Goal: Task Accomplishment & Management: Complete application form

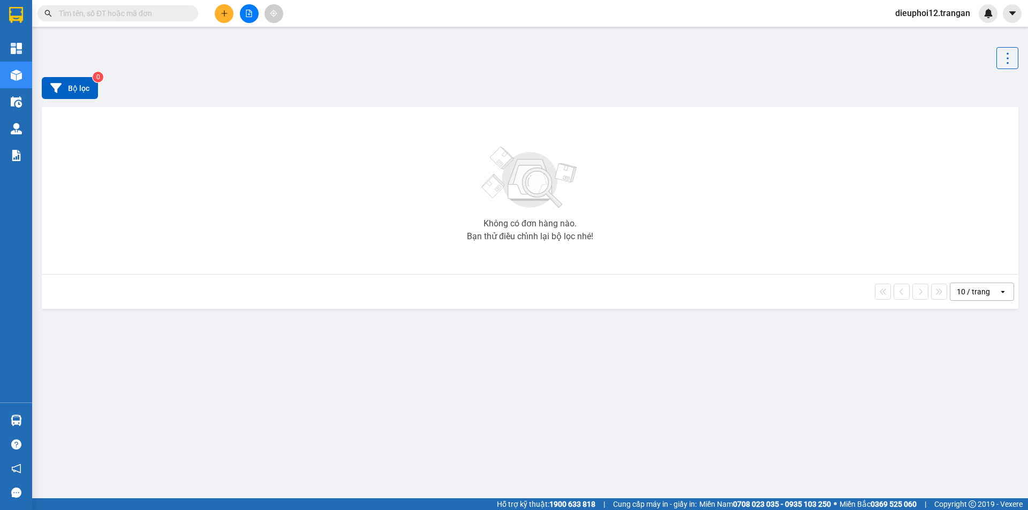
click at [226, 15] on icon "plus" at bounding box center [224, 13] width 7 height 7
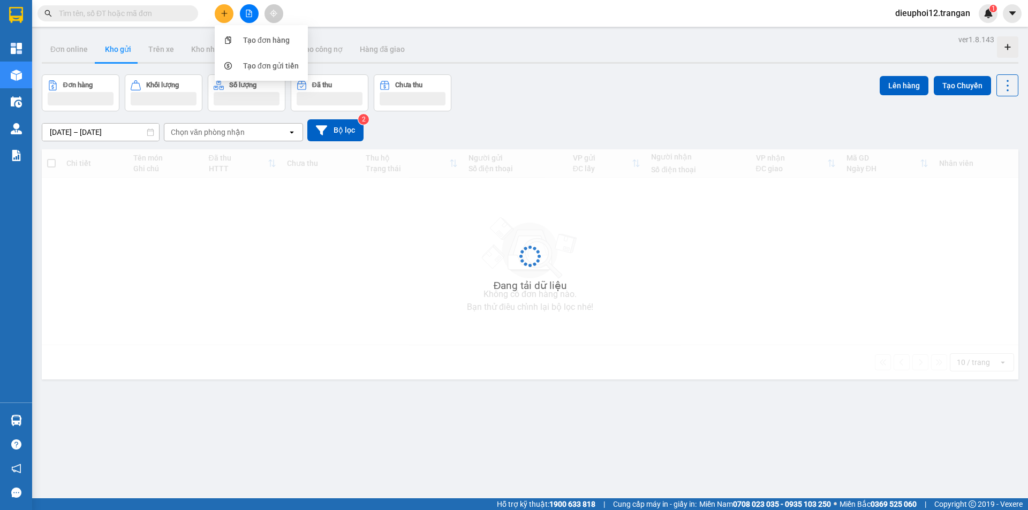
click at [227, 18] on button at bounding box center [224, 13] width 19 height 19
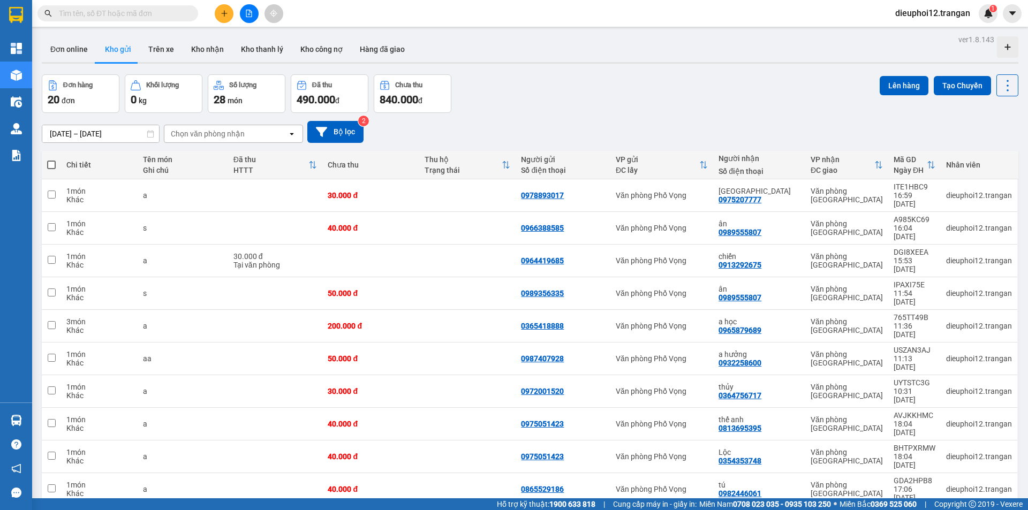
click at [215, 16] on button at bounding box center [224, 13] width 19 height 19
click at [231, 42] on icon "snippets" at bounding box center [227, 39] width 7 height 7
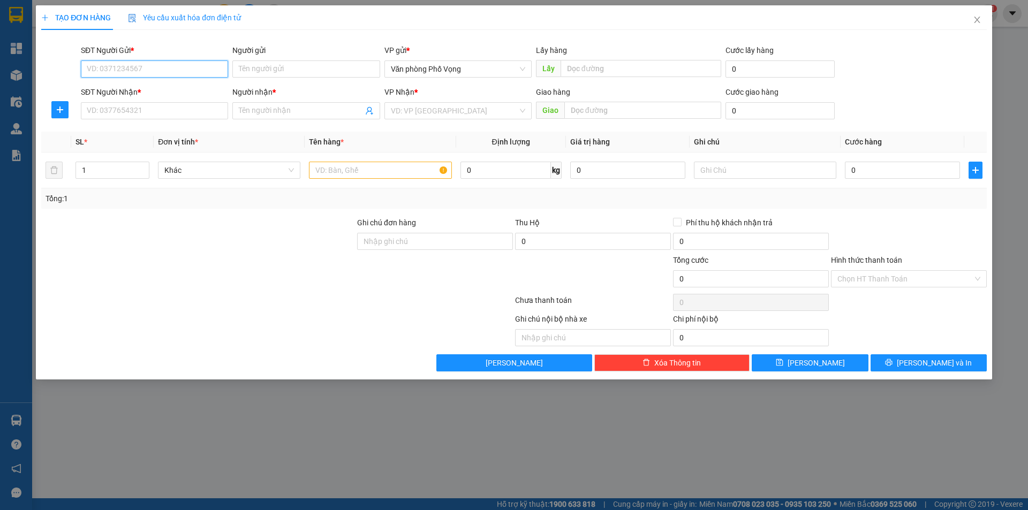
click at [170, 74] on input "SĐT Người Gửi *" at bounding box center [154, 68] width 147 height 17
click at [128, 72] on input "085529186" at bounding box center [154, 68] width 147 height 17
click at [132, 74] on input "085529186" at bounding box center [154, 68] width 147 height 17
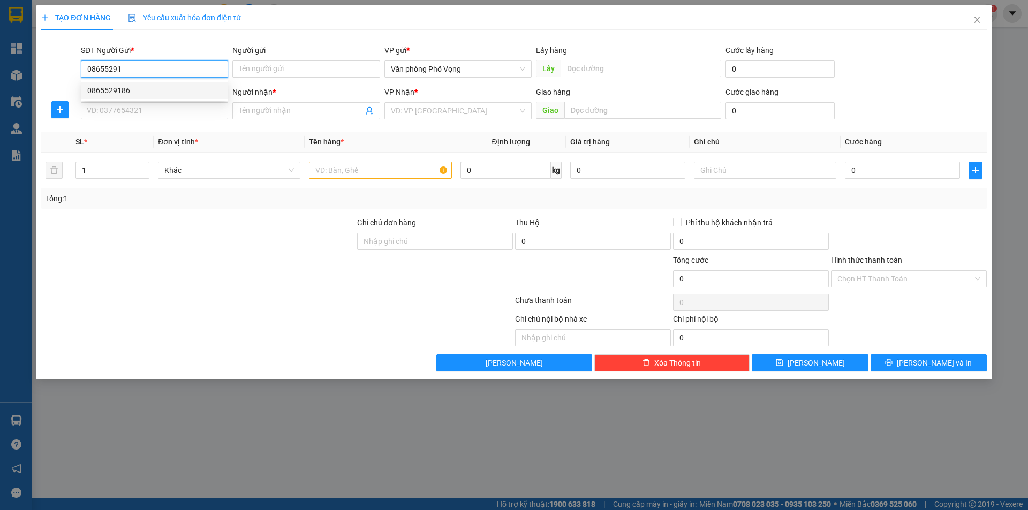
click at [124, 87] on div "0865529186" at bounding box center [154, 91] width 134 height 12
type input "0865529186"
type input "0982446061"
type input "tú"
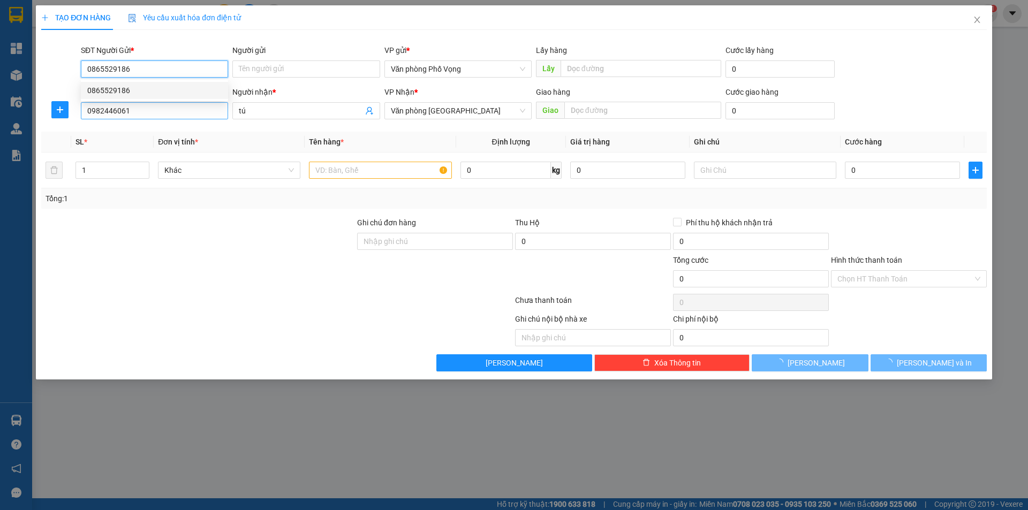
type input "40.000"
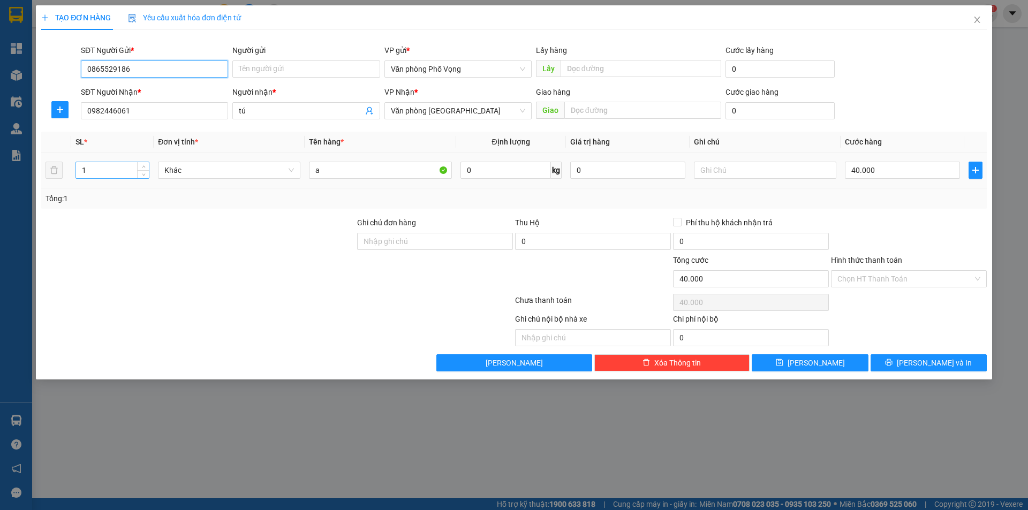
type input "0865529186"
click at [114, 178] on div "1" at bounding box center [112, 170] width 74 height 17
click at [112, 167] on input "1" at bounding box center [112, 170] width 73 height 16
type input "2"
click at [141, 103] on input "0982446061" at bounding box center [154, 110] width 147 height 17
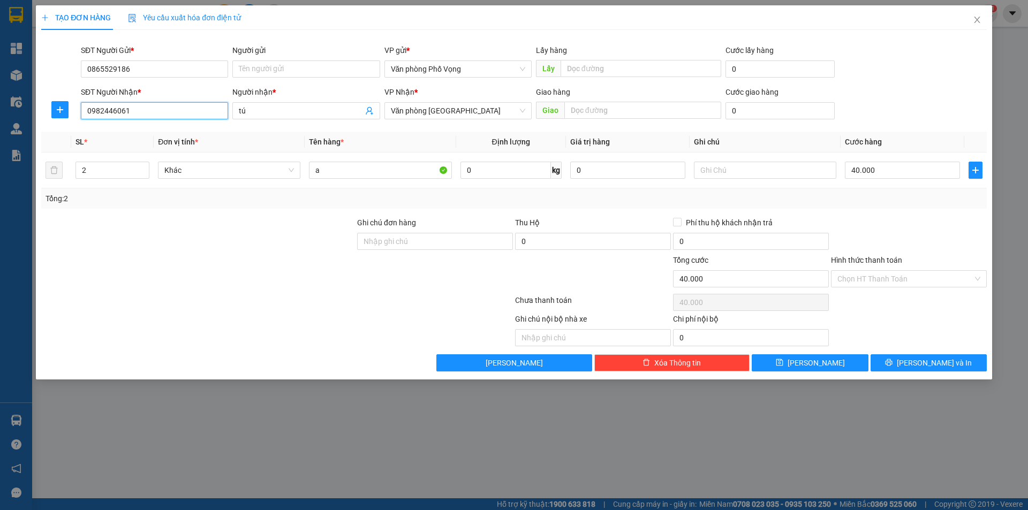
click at [141, 103] on input "0982446061" at bounding box center [154, 110] width 147 height 17
type input "0915252522"
click at [115, 133] on div "0915252522 - mạnh" at bounding box center [154, 132] width 134 height 12
type input "mạnh"
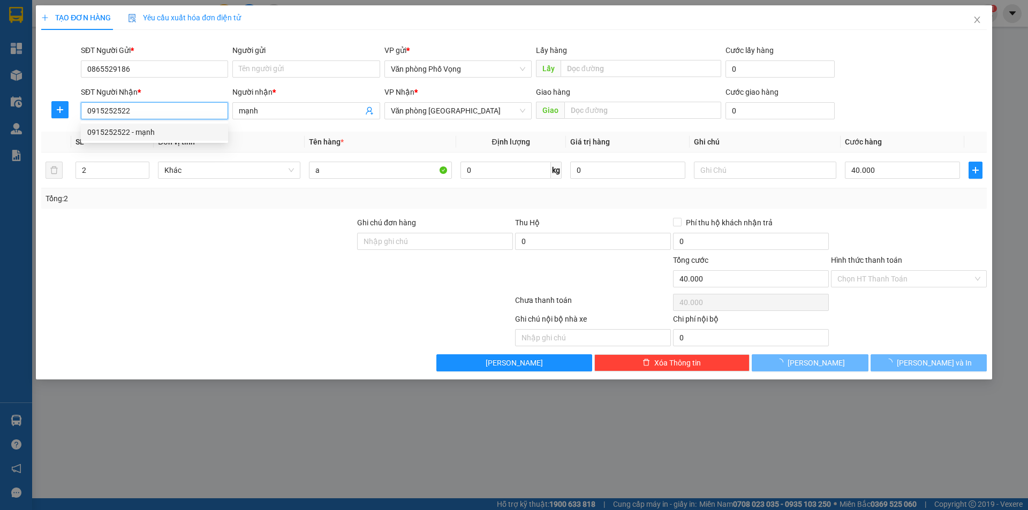
type input "50.000"
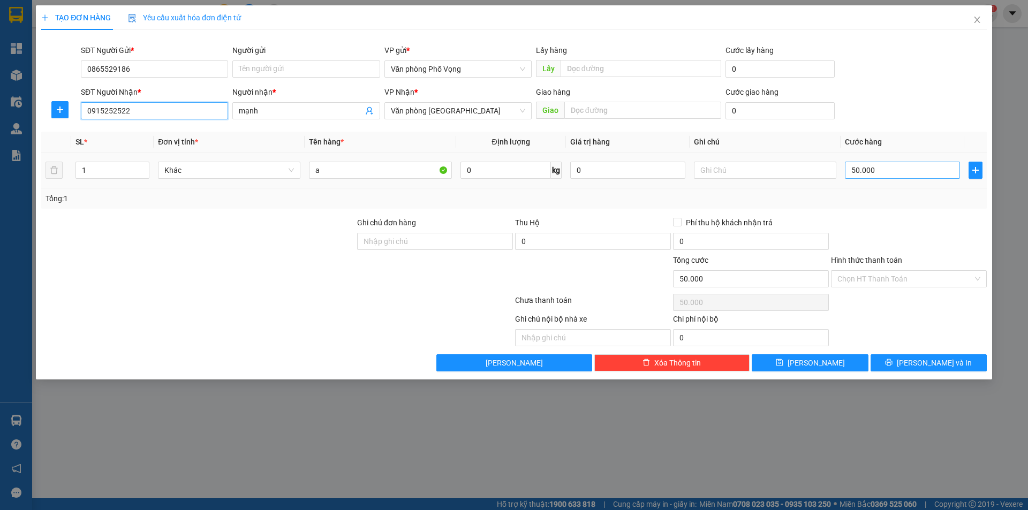
type input "0915252522"
click at [868, 168] on input "50.000" at bounding box center [902, 170] width 115 height 17
type input "0"
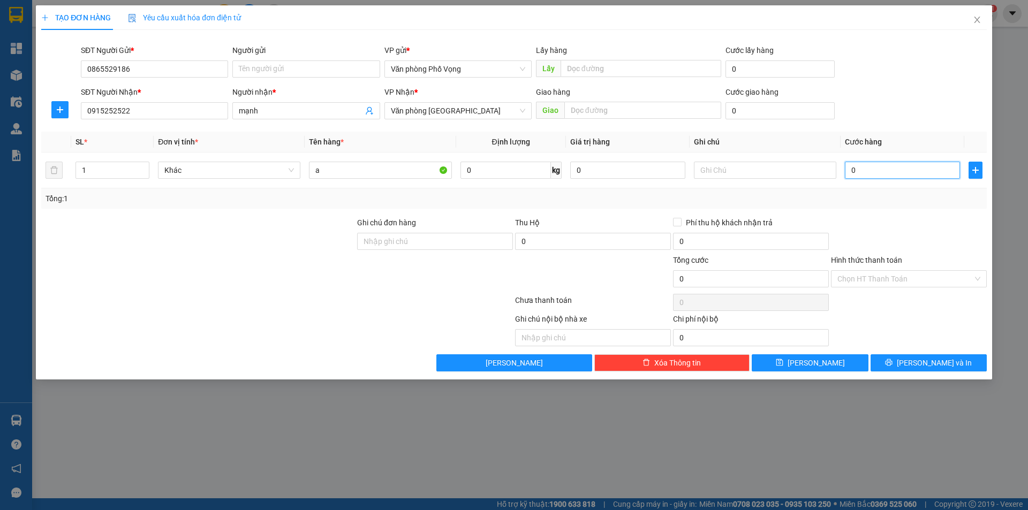
type input "4"
type input "04"
type input "40"
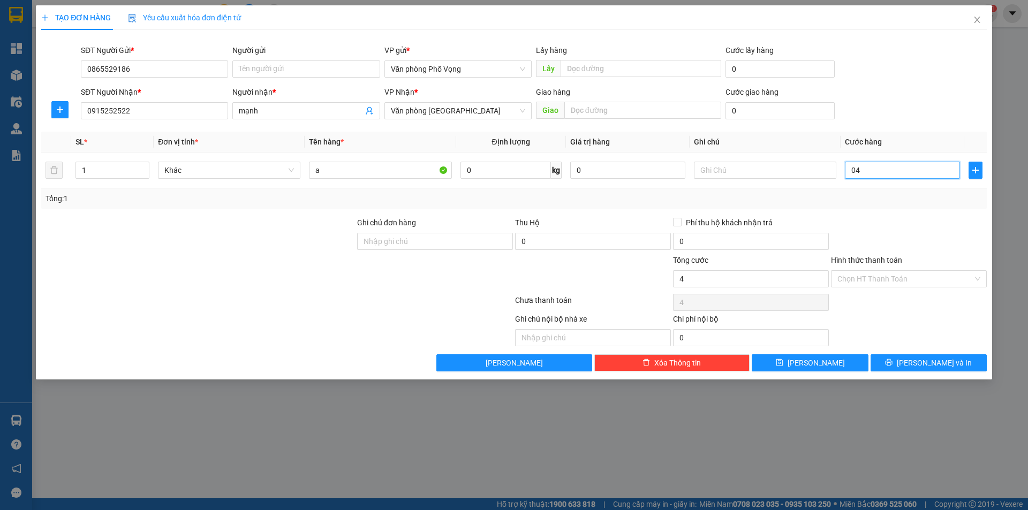
type input "040"
type input "400"
type input "0.400"
type input "4.000"
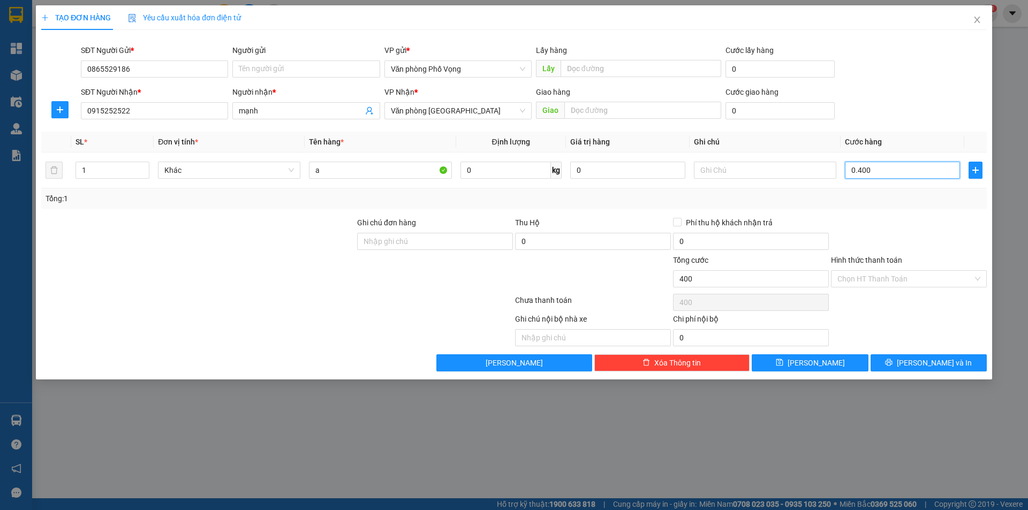
type input "4.000"
type input "04.000"
type input "40.000"
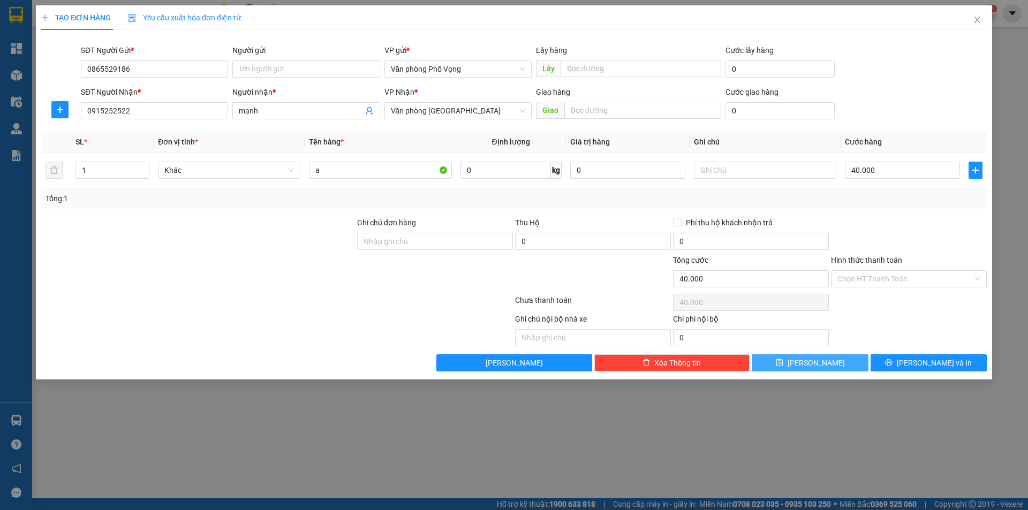
click at [824, 364] on button "[PERSON_NAME]" at bounding box center [810, 362] width 116 height 17
type input "0"
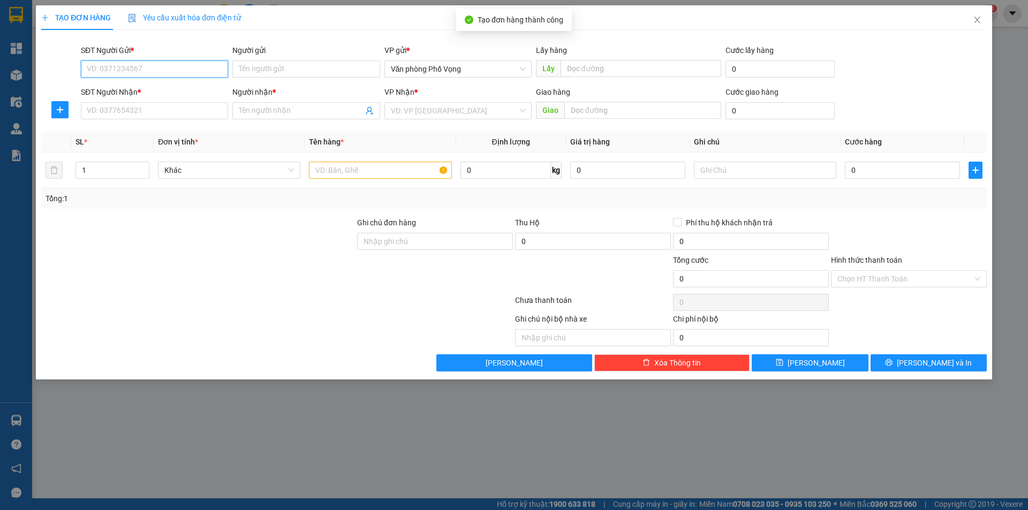
click at [174, 73] on input "SĐT Người Gửi *" at bounding box center [154, 68] width 147 height 17
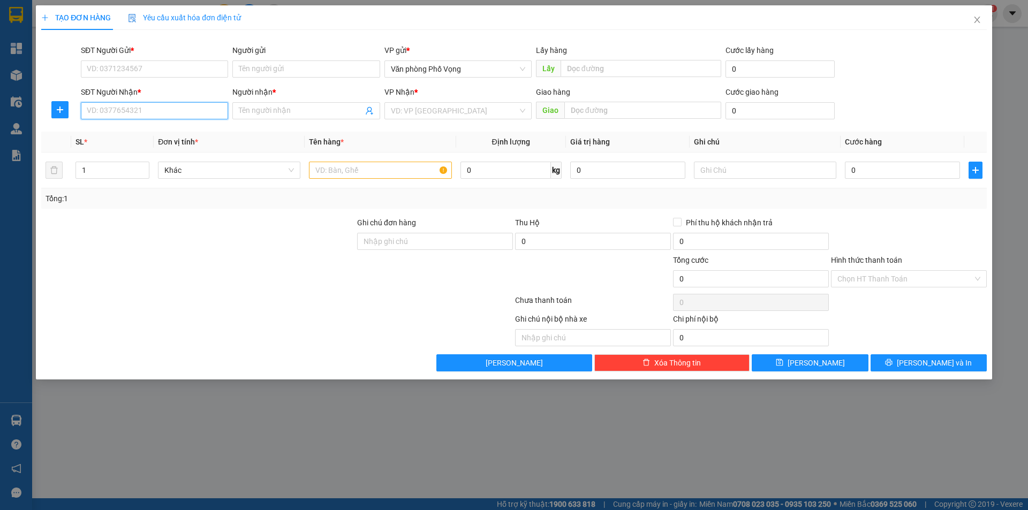
click at [152, 110] on input "SĐT Người Nhận *" at bounding box center [154, 110] width 147 height 17
click at [145, 110] on input "SĐT Người Nhận *" at bounding box center [154, 110] width 147 height 17
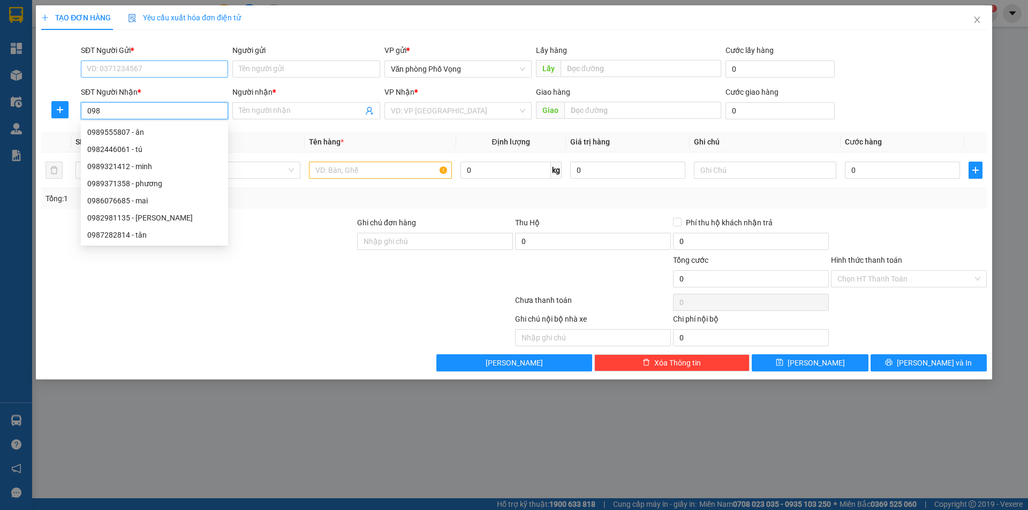
type input "098"
click at [135, 67] on input "SĐT Người Gửi *" at bounding box center [154, 68] width 147 height 17
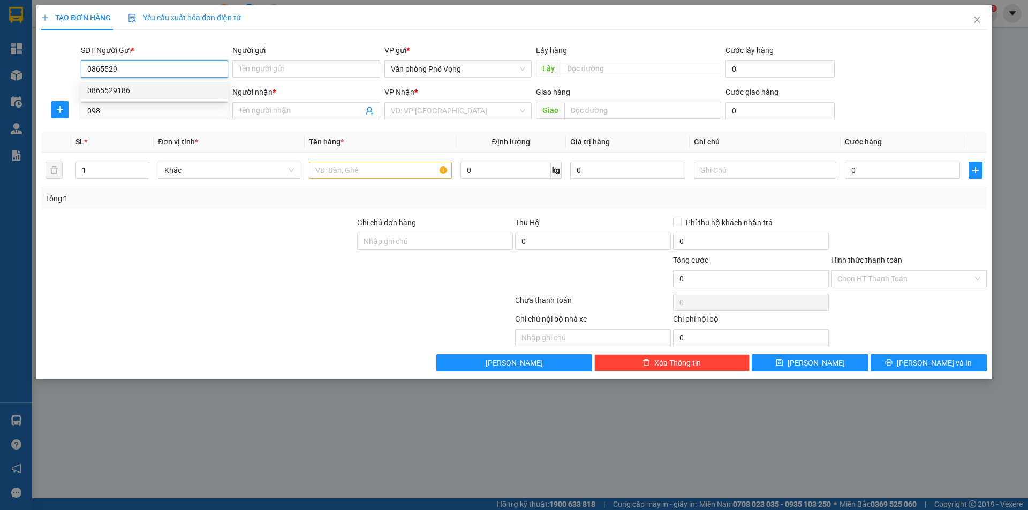
click at [136, 92] on div "0865529186" at bounding box center [154, 91] width 134 height 12
type input "0865529186"
type input "40.000"
type input "0865529186"
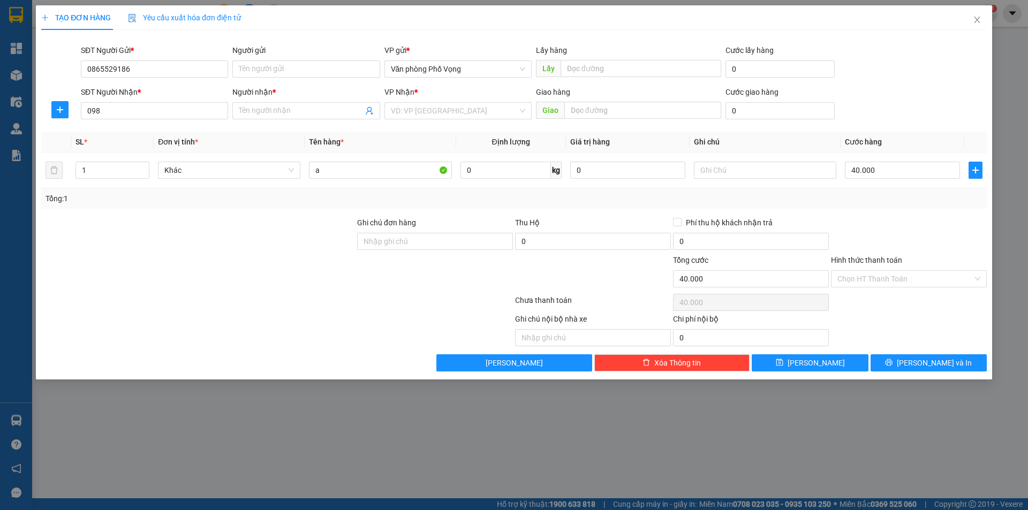
click at [128, 119] on div "SĐT Người Nhận * 098" at bounding box center [154, 104] width 147 height 37
click at [126, 116] on input "098" at bounding box center [154, 110] width 147 height 17
click at [115, 132] on div "0982446061 - tú" at bounding box center [154, 132] width 134 height 12
type input "0982446061"
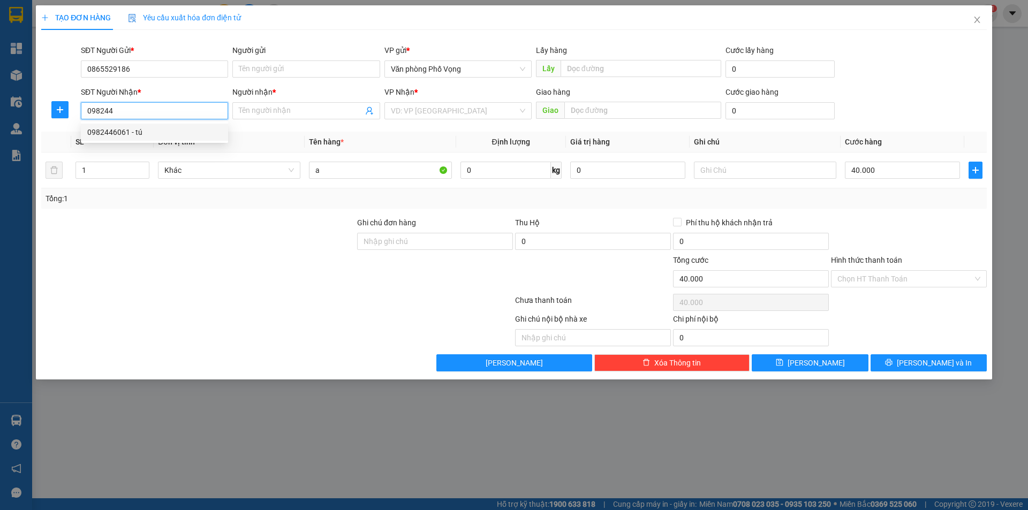
type input "tú"
type input "0982446061"
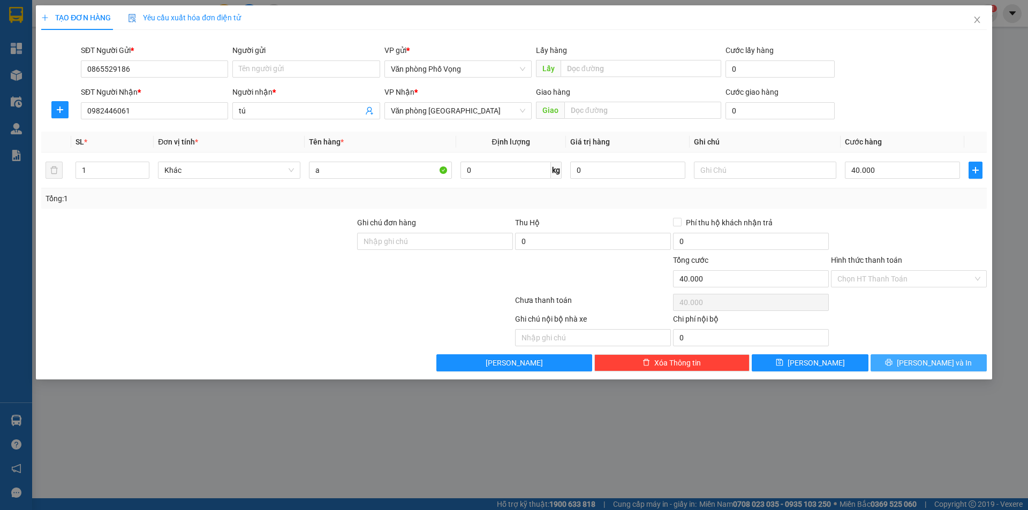
click at [937, 360] on span "[PERSON_NAME] và In" at bounding box center [934, 363] width 75 height 12
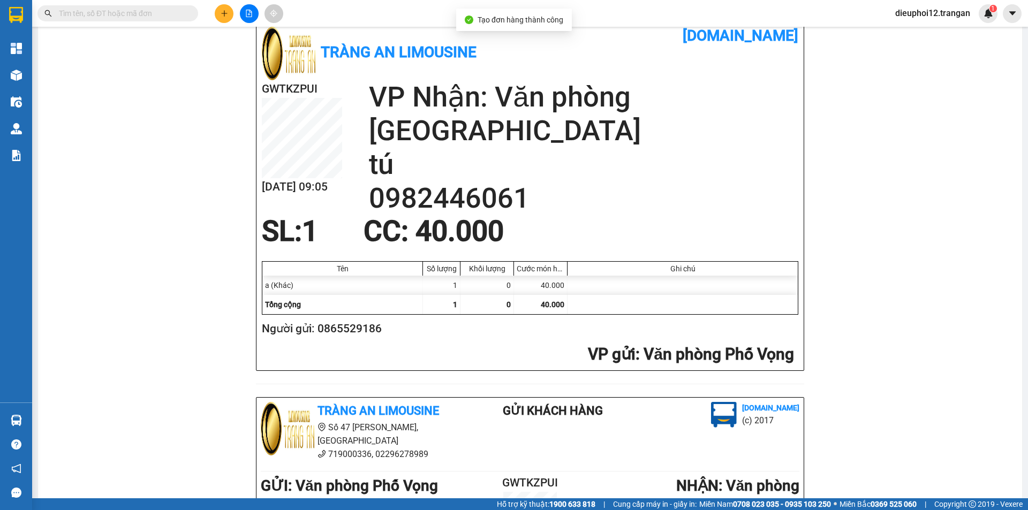
scroll to position [313, 0]
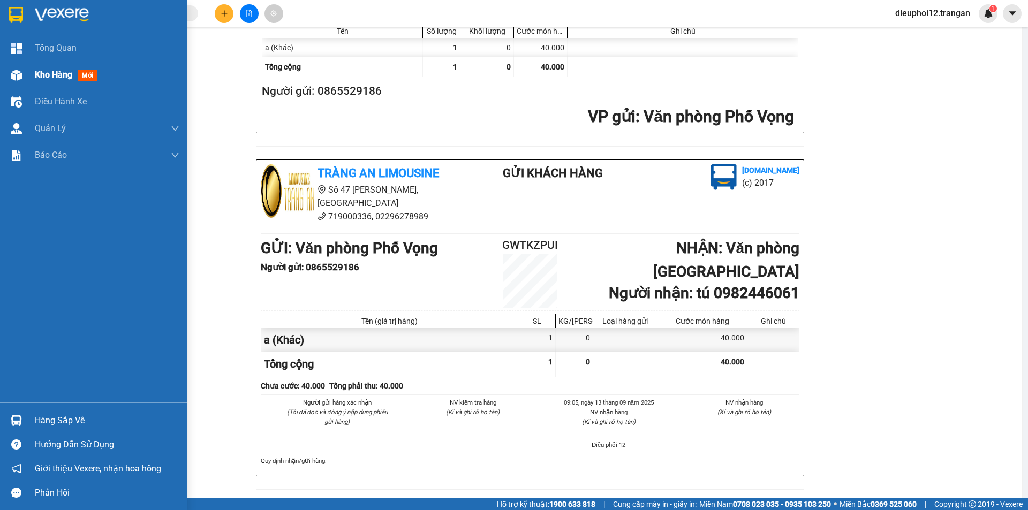
click at [30, 66] on div "Kho hàng mới" at bounding box center [93, 75] width 187 height 27
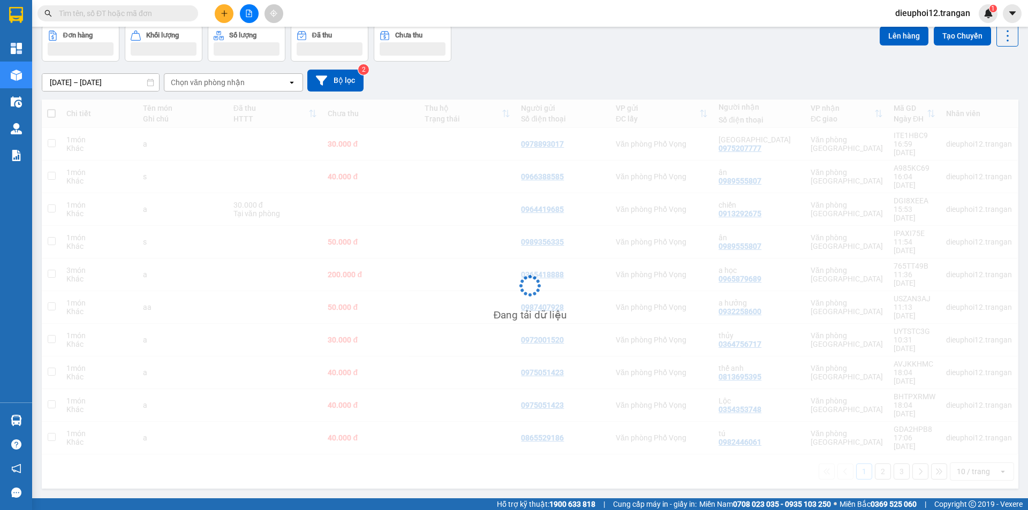
scroll to position [49, 0]
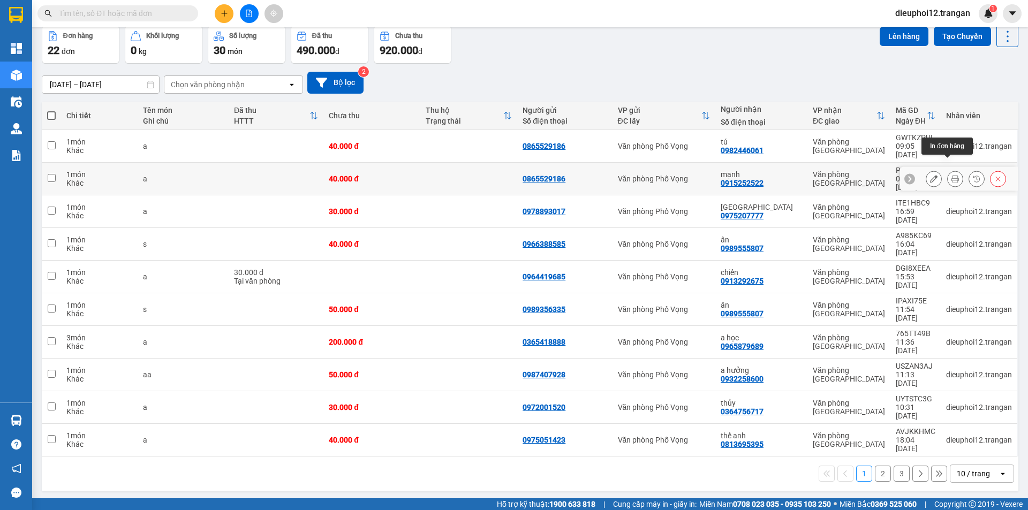
click at [951, 175] on icon at bounding box center [954, 178] width 7 height 7
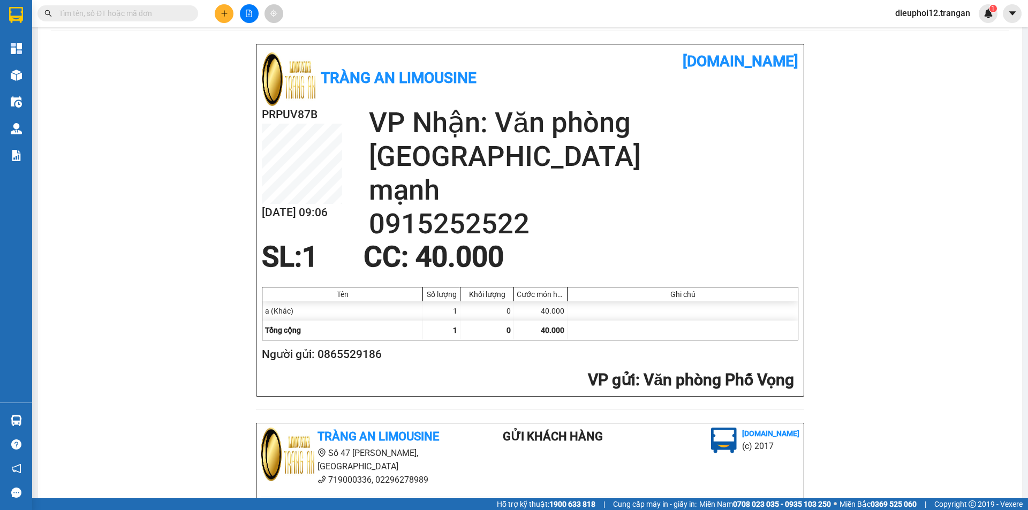
scroll to position [313, 0]
